Goal: Obtain resource: Obtain resource

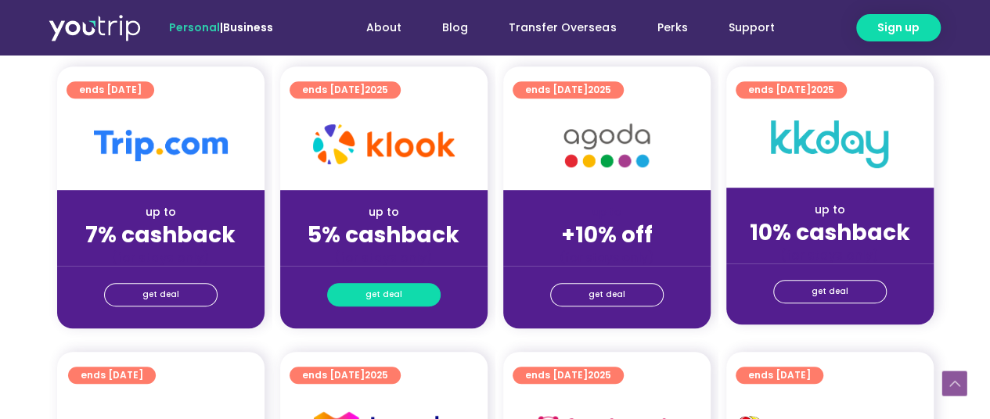
click at [383, 295] on span "get deal" at bounding box center [383, 295] width 37 height 22
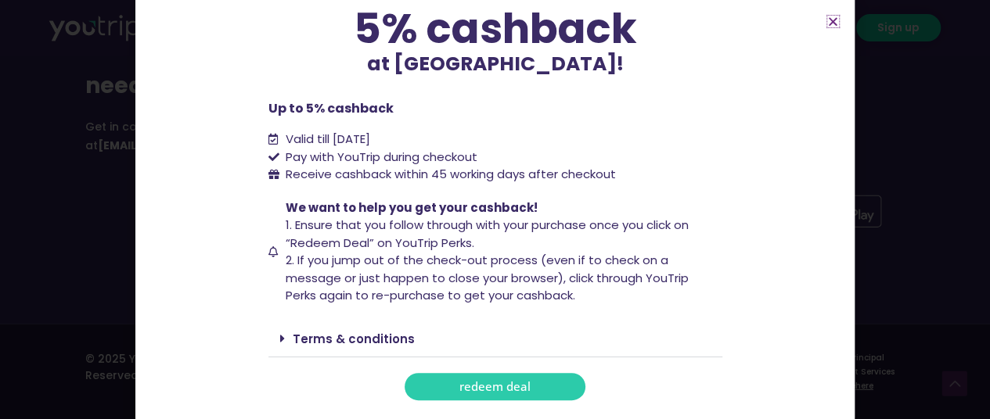
scroll to position [139, 0]
click at [480, 389] on span "redeem deal" at bounding box center [494, 388] width 71 height 12
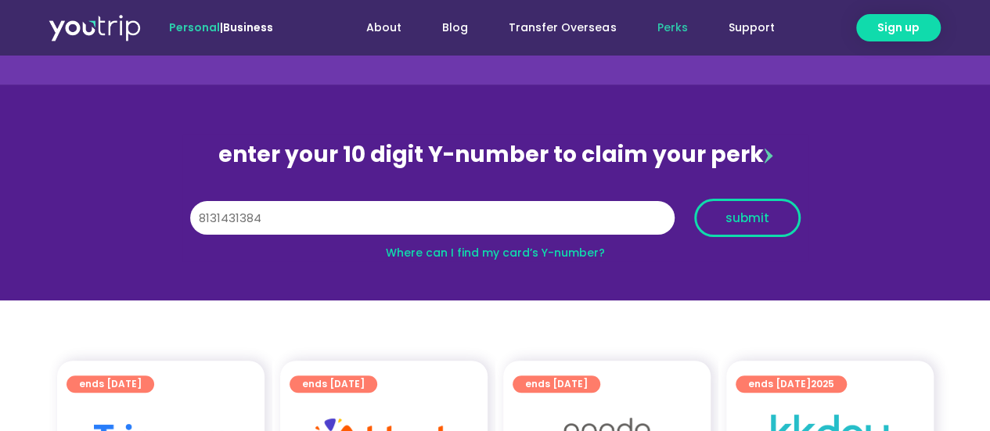
type input "8131431384"
click at [737, 214] on span "submit" at bounding box center [747, 218] width 44 height 12
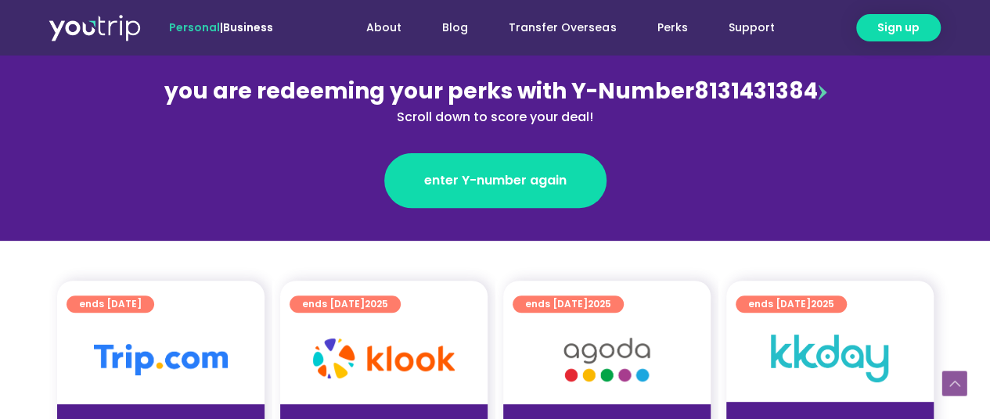
scroll to position [329, 0]
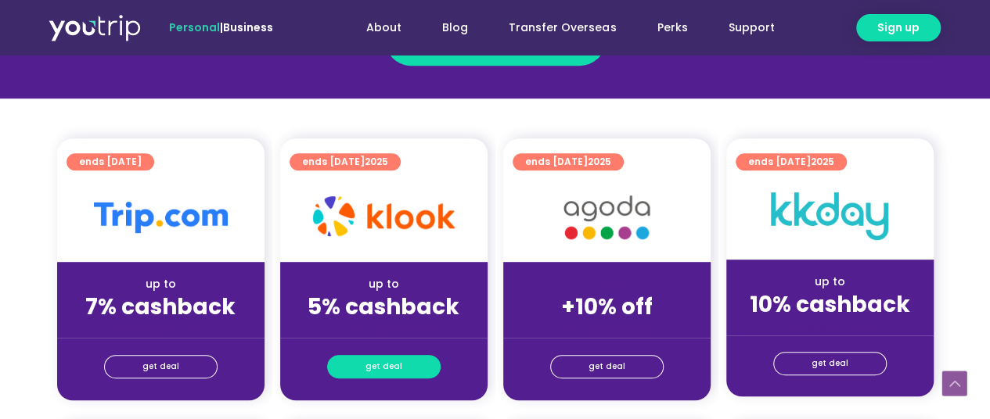
click at [414, 363] on link "get deal" at bounding box center [383, 366] width 113 height 23
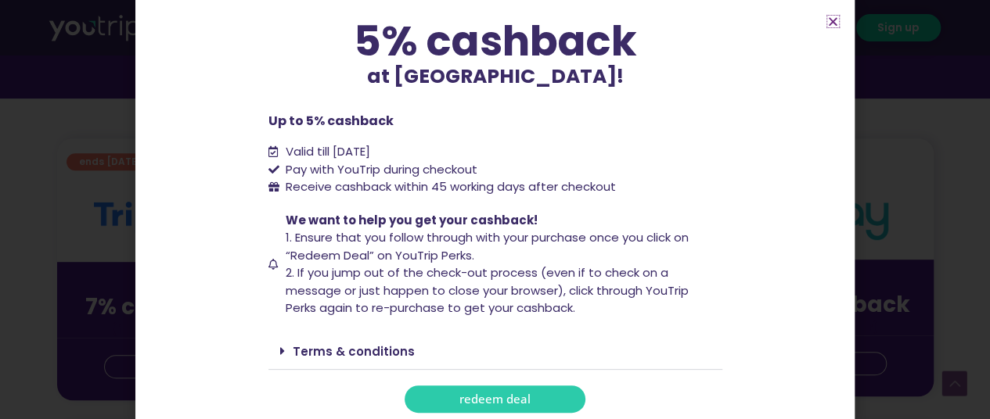
scroll to position [127, 0]
click at [490, 400] on span "redeem deal" at bounding box center [494, 400] width 71 height 12
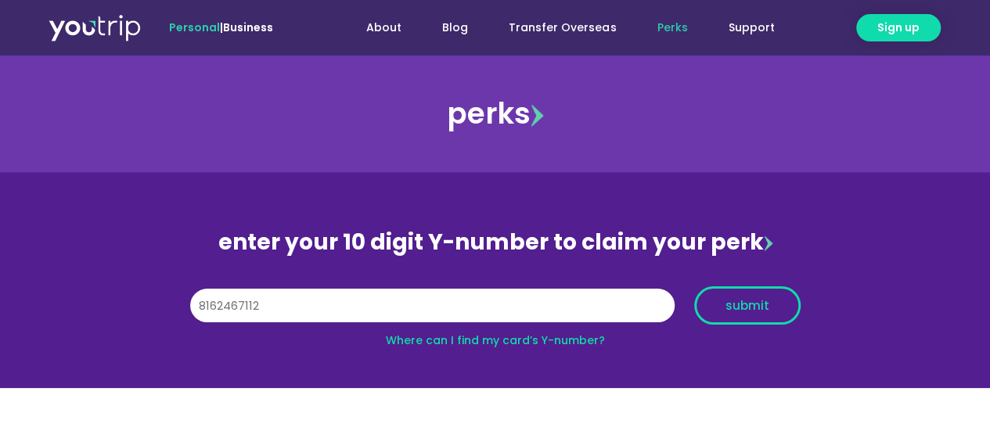
type input "8162467112"
click at [745, 310] on span "submit" at bounding box center [747, 306] width 44 height 12
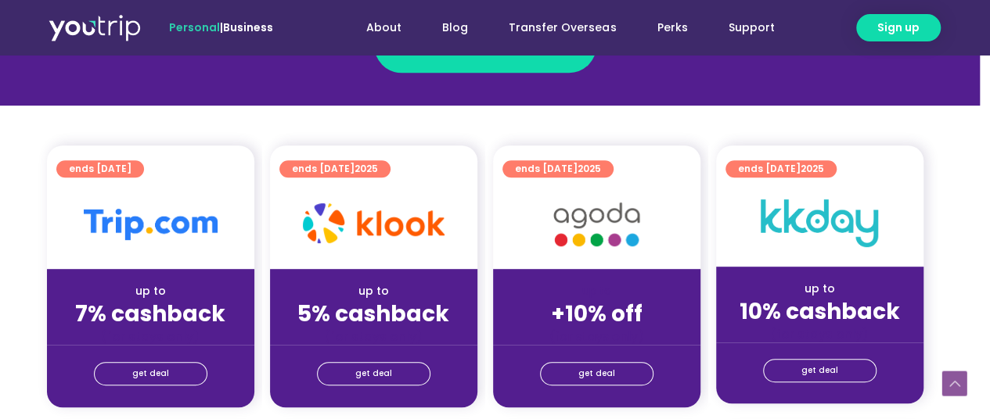
scroll to position [325, 10]
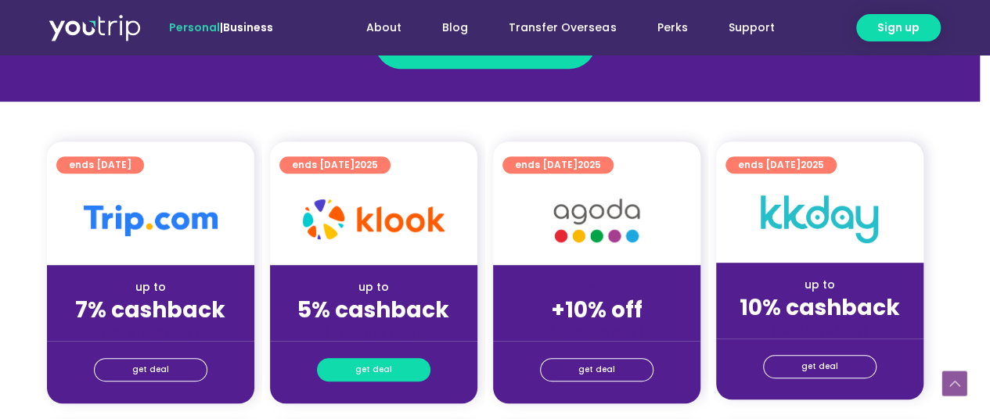
click at [385, 375] on span "get deal" at bounding box center [373, 370] width 37 height 22
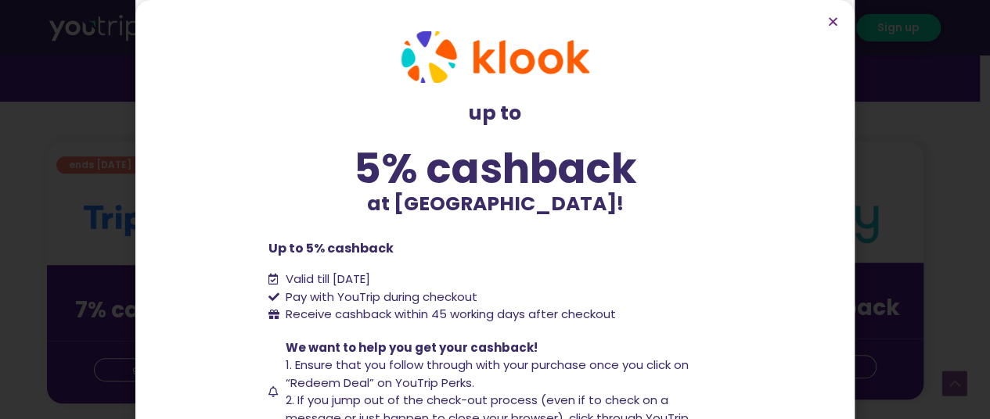
click at [911, 190] on div "up to 5% cashback at [GEOGRAPHIC_DATA]! up to 5% cashback at [GEOGRAPHIC_DATA]!…" at bounding box center [495, 209] width 990 height 419
